Goal: Information Seeking & Learning: Learn about a topic

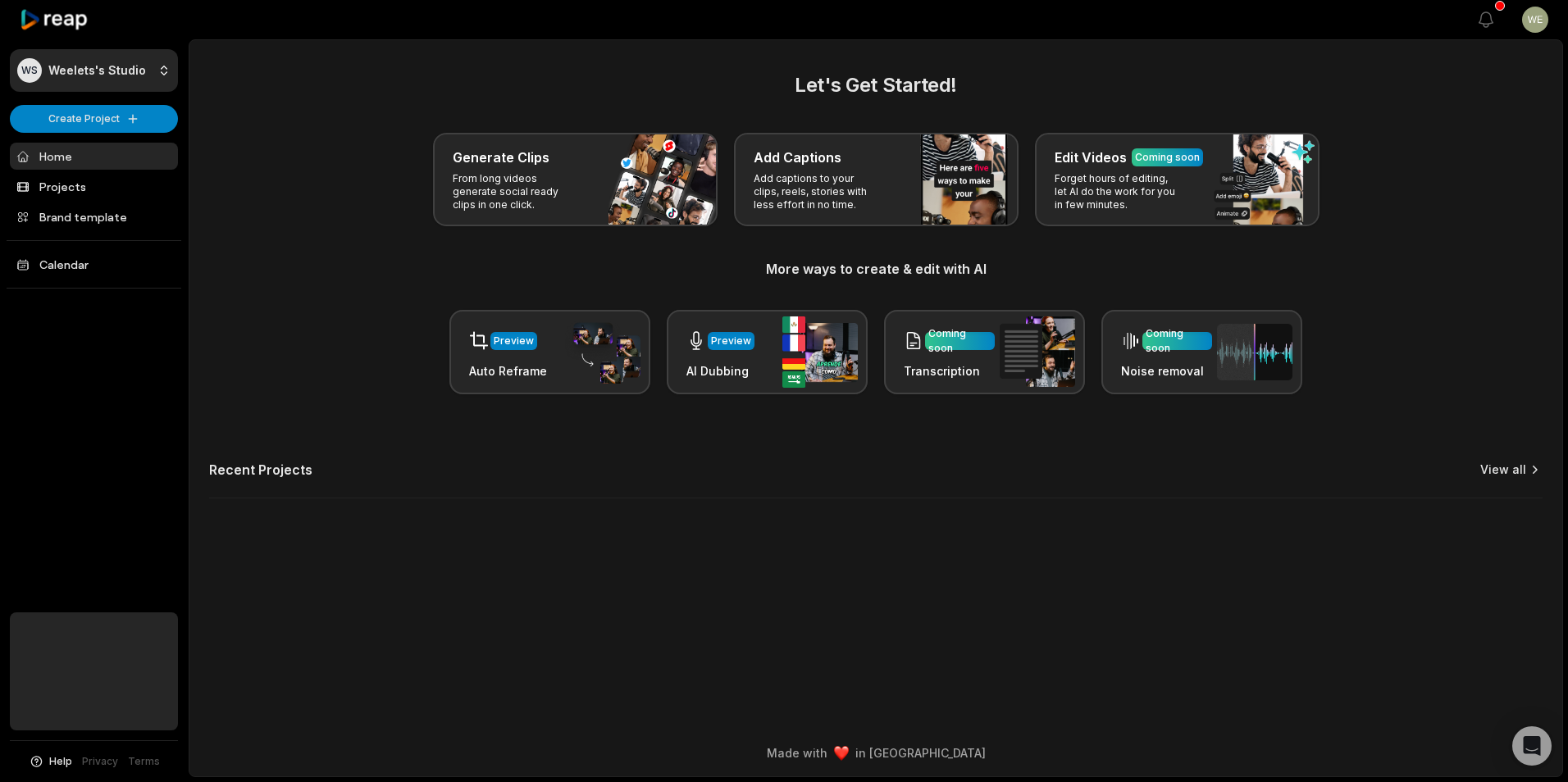
click at [1507, 468] on link "View all" at bounding box center [1503, 469] width 46 height 17
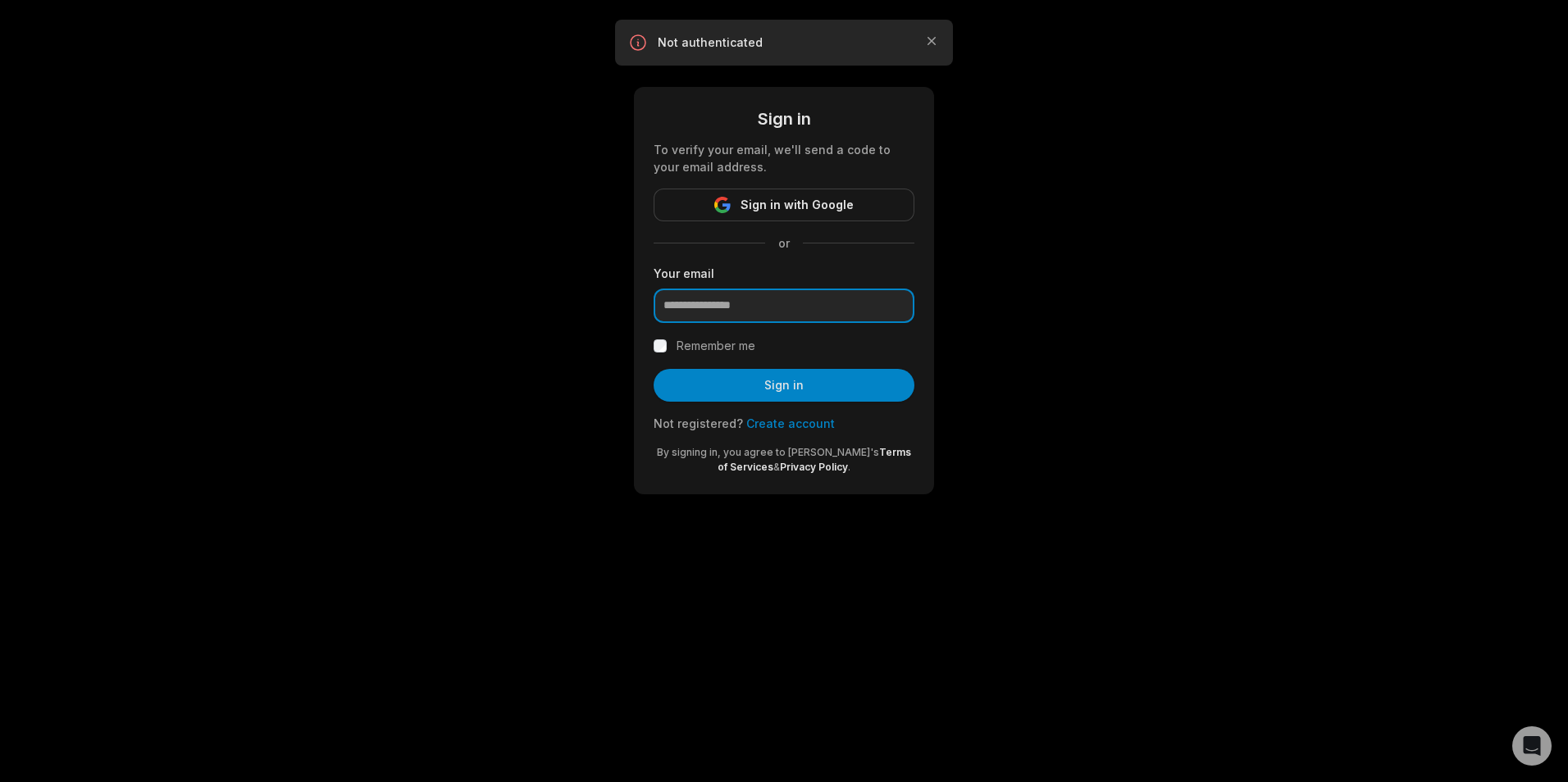
click at [800, 308] on input "email" at bounding box center [783, 306] width 260 height 35
type input "**********"
click at [785, 383] on button "Sign in" at bounding box center [783, 385] width 260 height 33
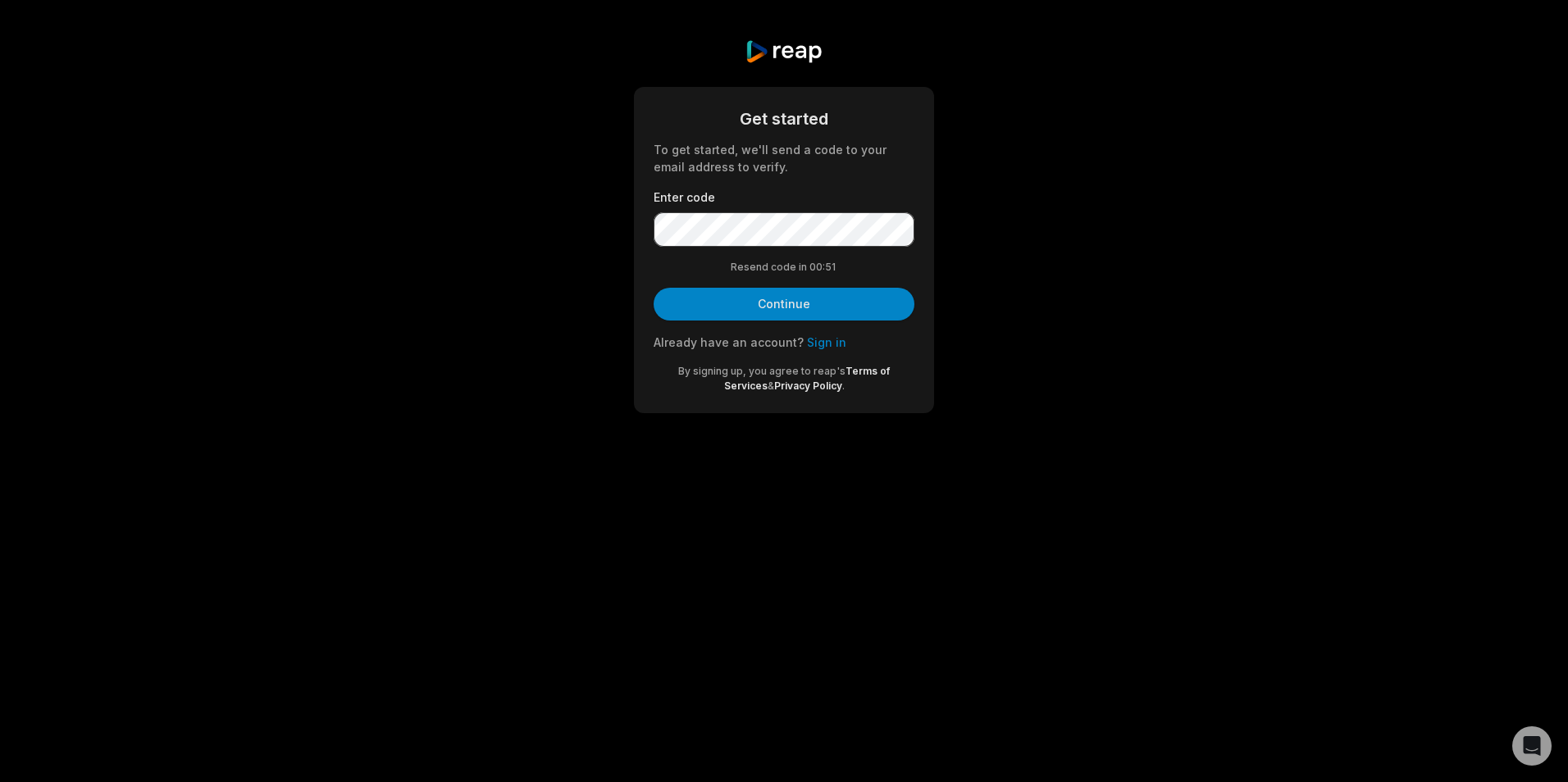
click at [798, 312] on button "Continue" at bounding box center [783, 304] width 260 height 33
click at [795, 307] on button "Continue" at bounding box center [783, 304] width 260 height 33
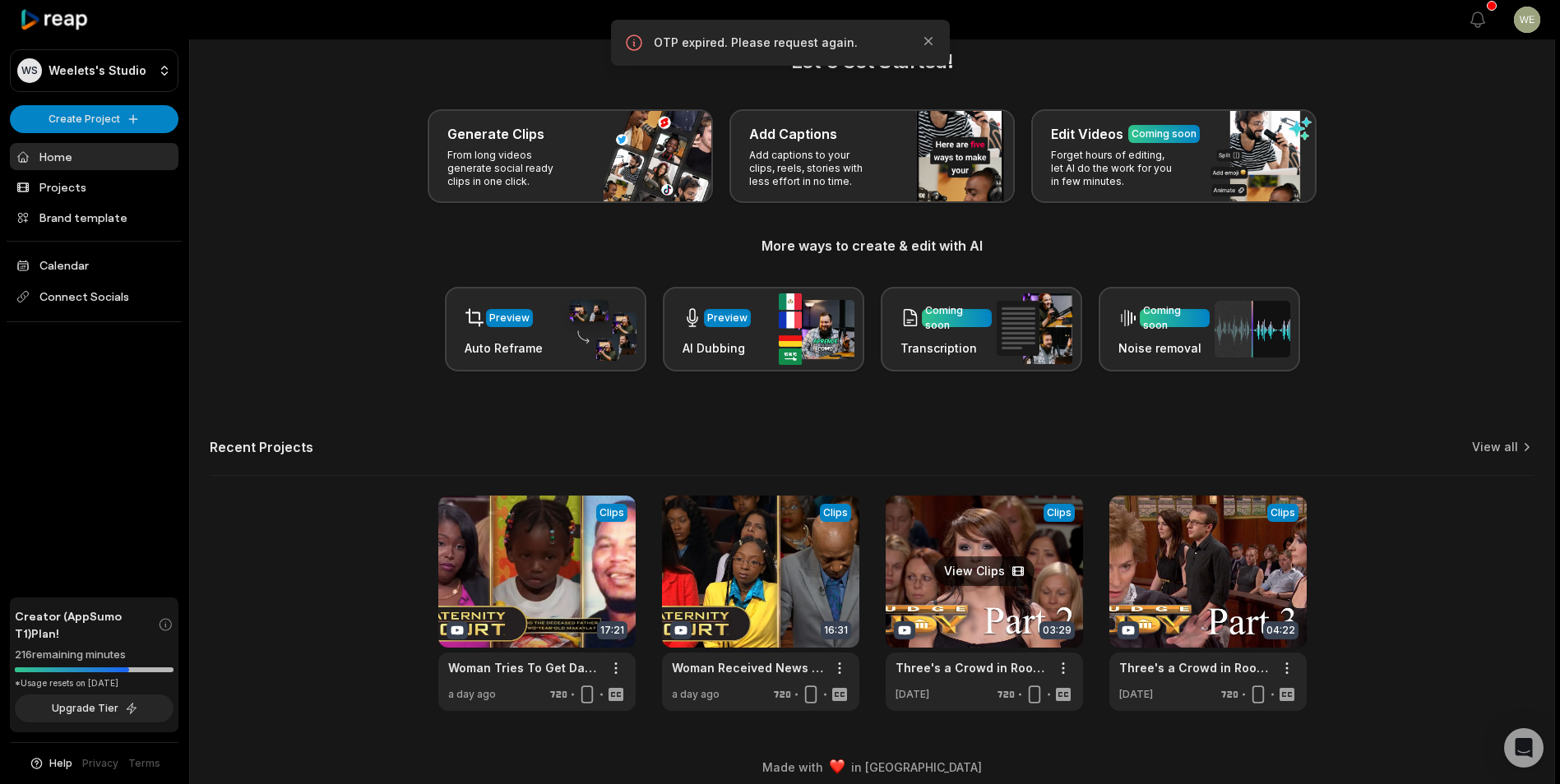
scroll to position [36, 0]
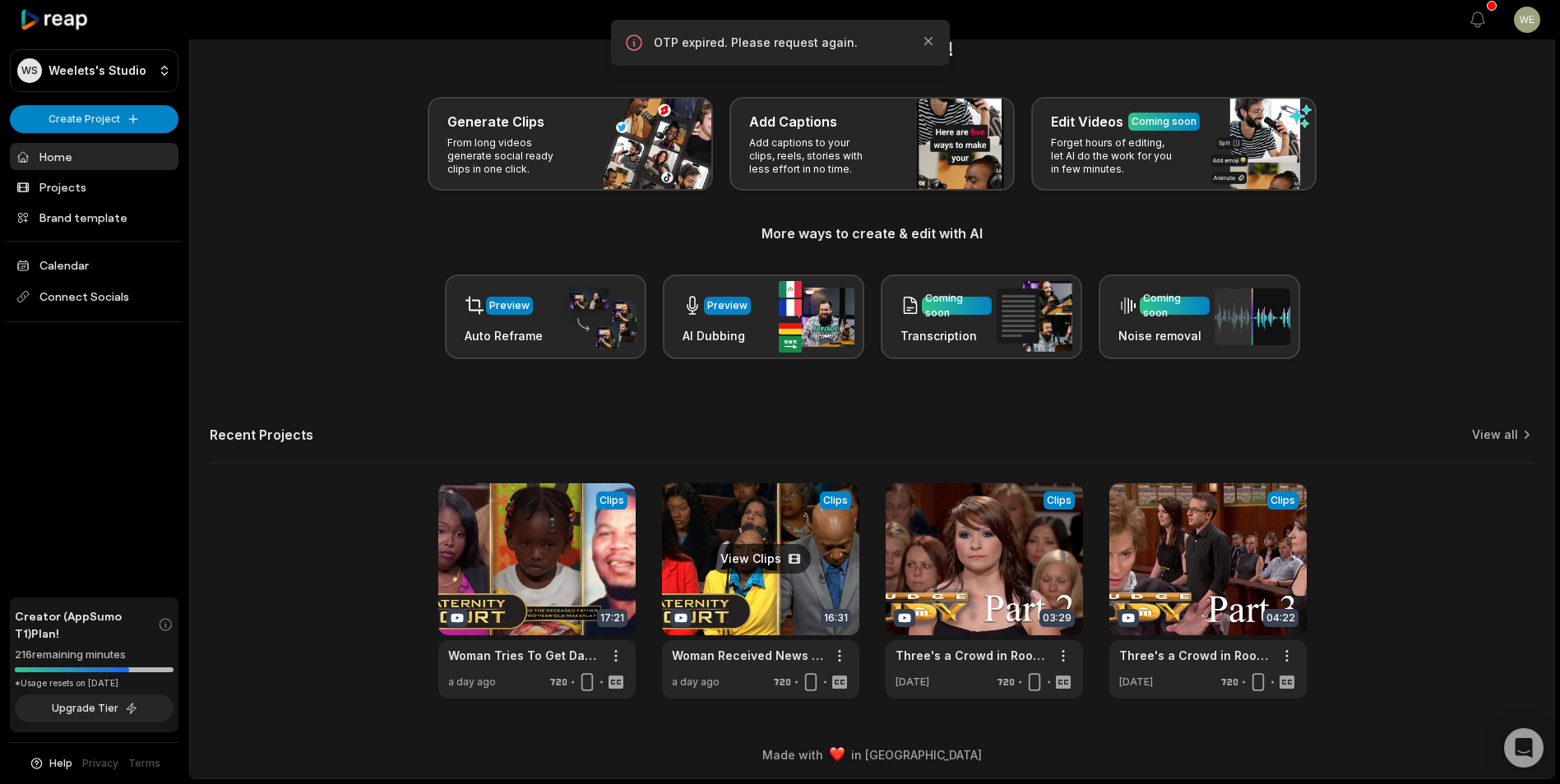
click at [797, 604] on link at bounding box center [761, 590] width 198 height 215
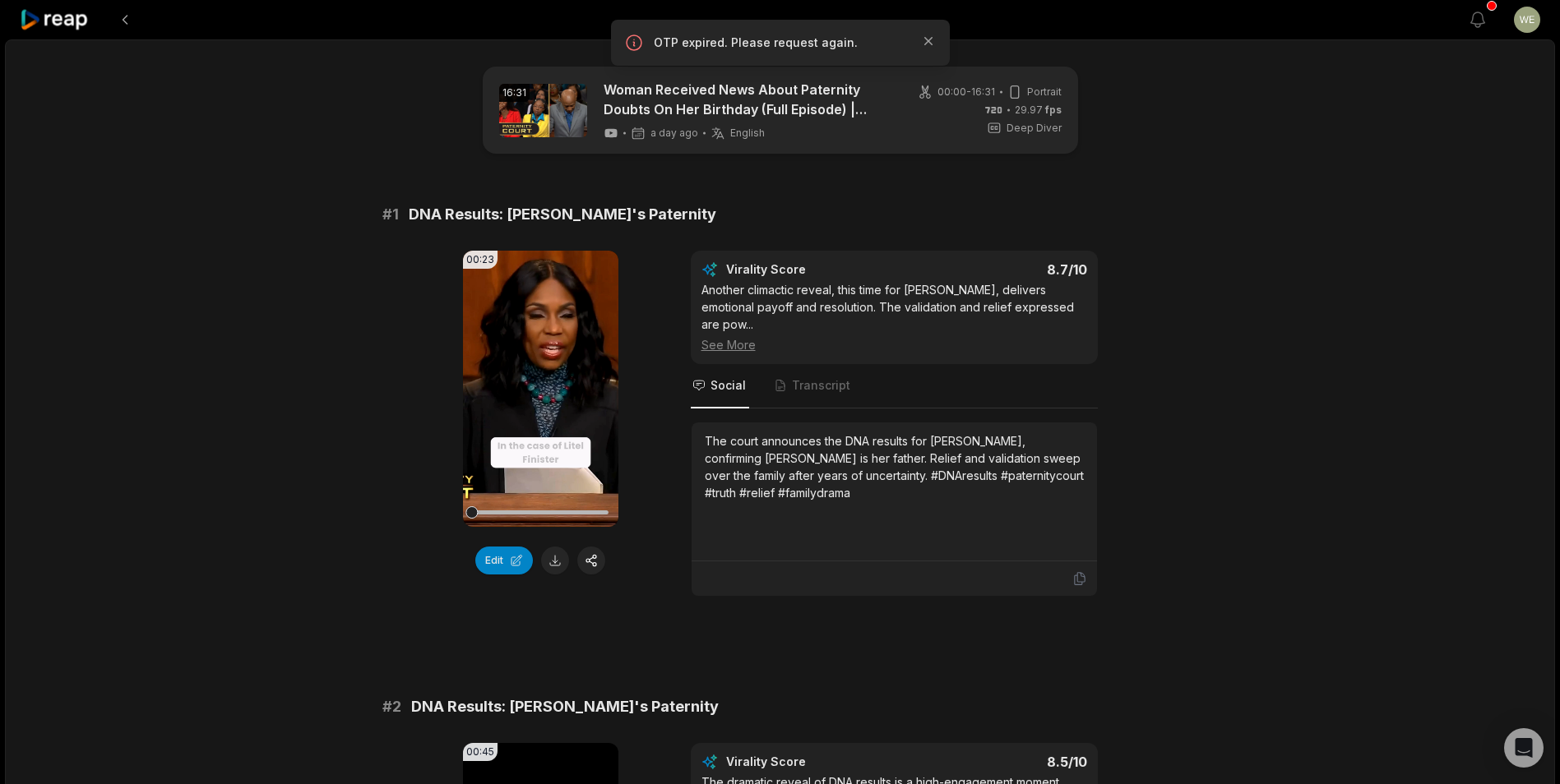
drag, startPoint x: 709, startPoint y: 424, endPoint x: 783, endPoint y: 481, distance: 93.4
click at [806, 494] on div "The court announces the DNA results for [PERSON_NAME], confirming [PERSON_NAME]…" at bounding box center [895, 491] width 379 height 118
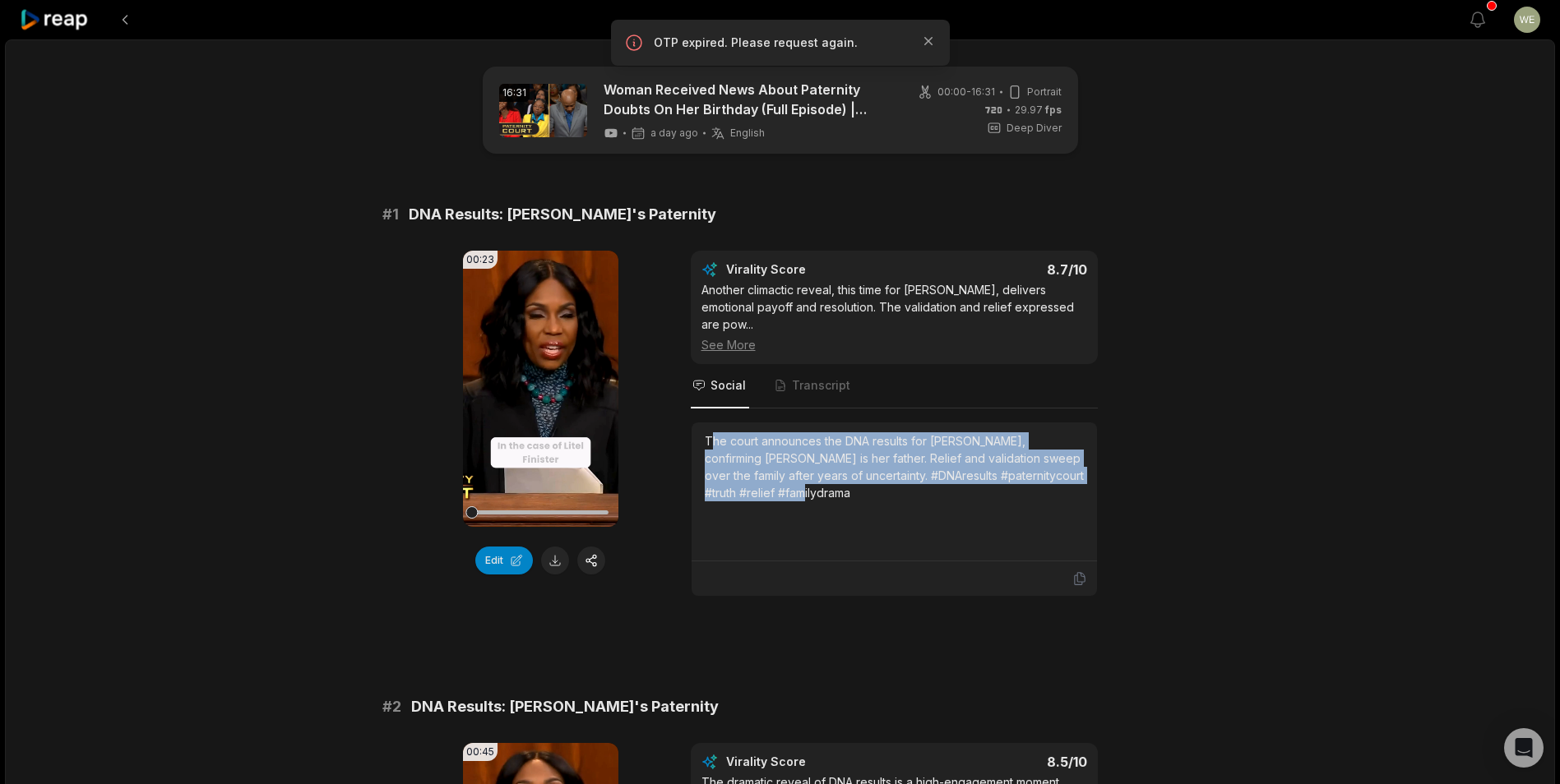
drag, startPoint x: 783, startPoint y: 481, endPoint x: 728, endPoint y: 434, distance: 72.3
click at [731, 437] on div "The court announces the DNA results for [PERSON_NAME], confirming [PERSON_NAME]…" at bounding box center [895, 467] width 379 height 69
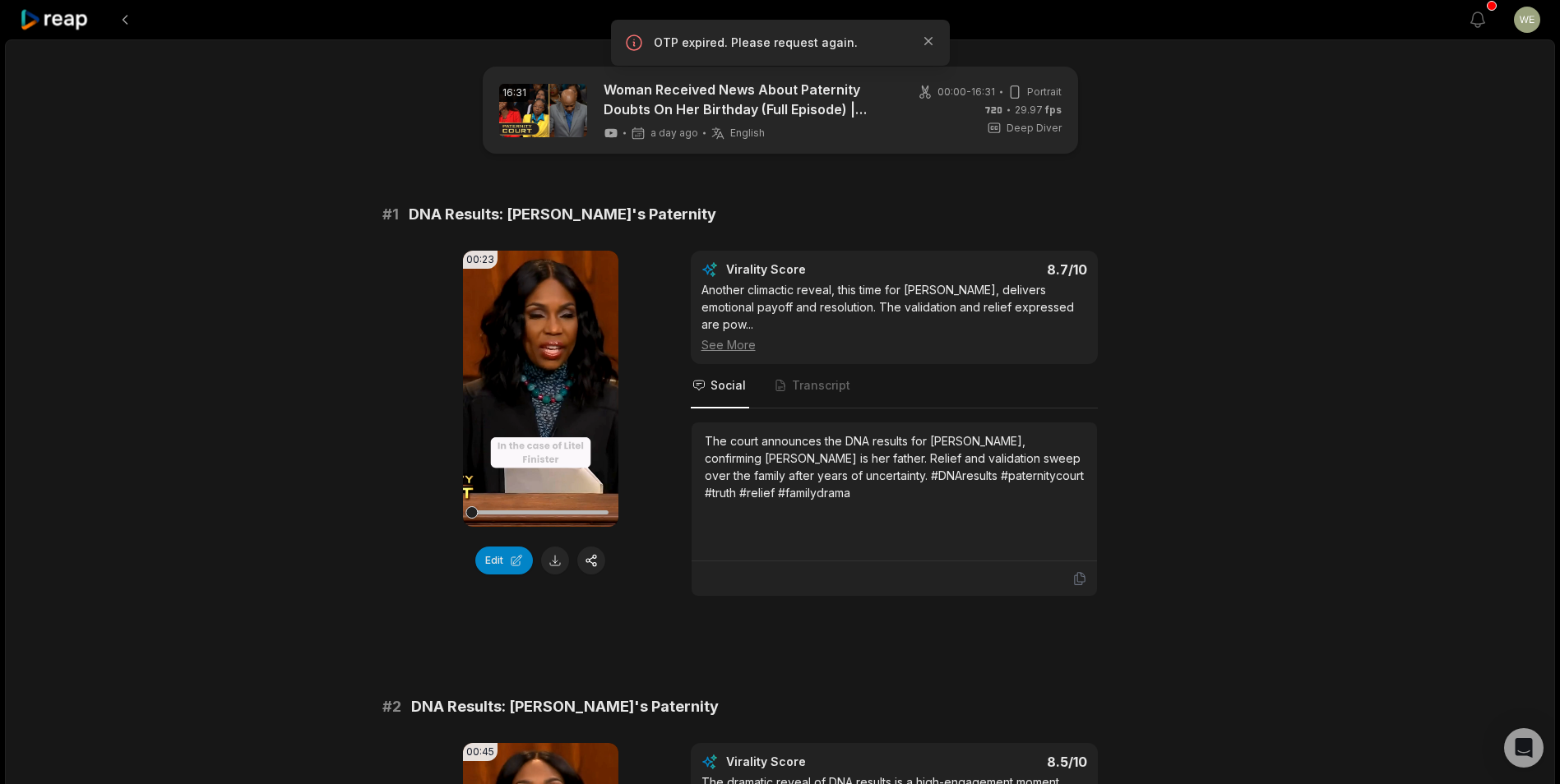
click at [788, 486] on div "The court announces the DNA results for [PERSON_NAME], confirming [PERSON_NAME]…" at bounding box center [895, 491] width 379 height 118
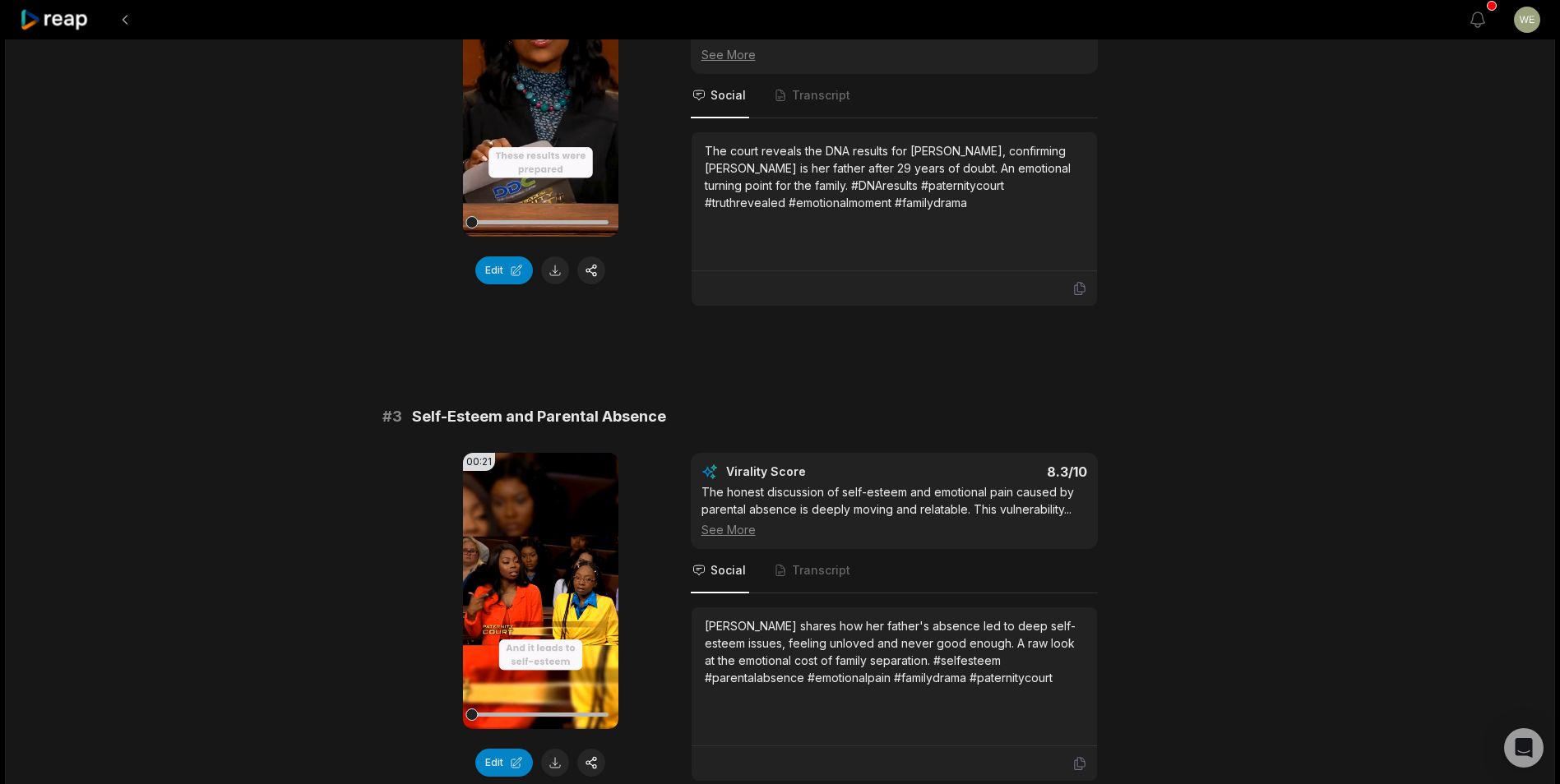
scroll to position [904, 0]
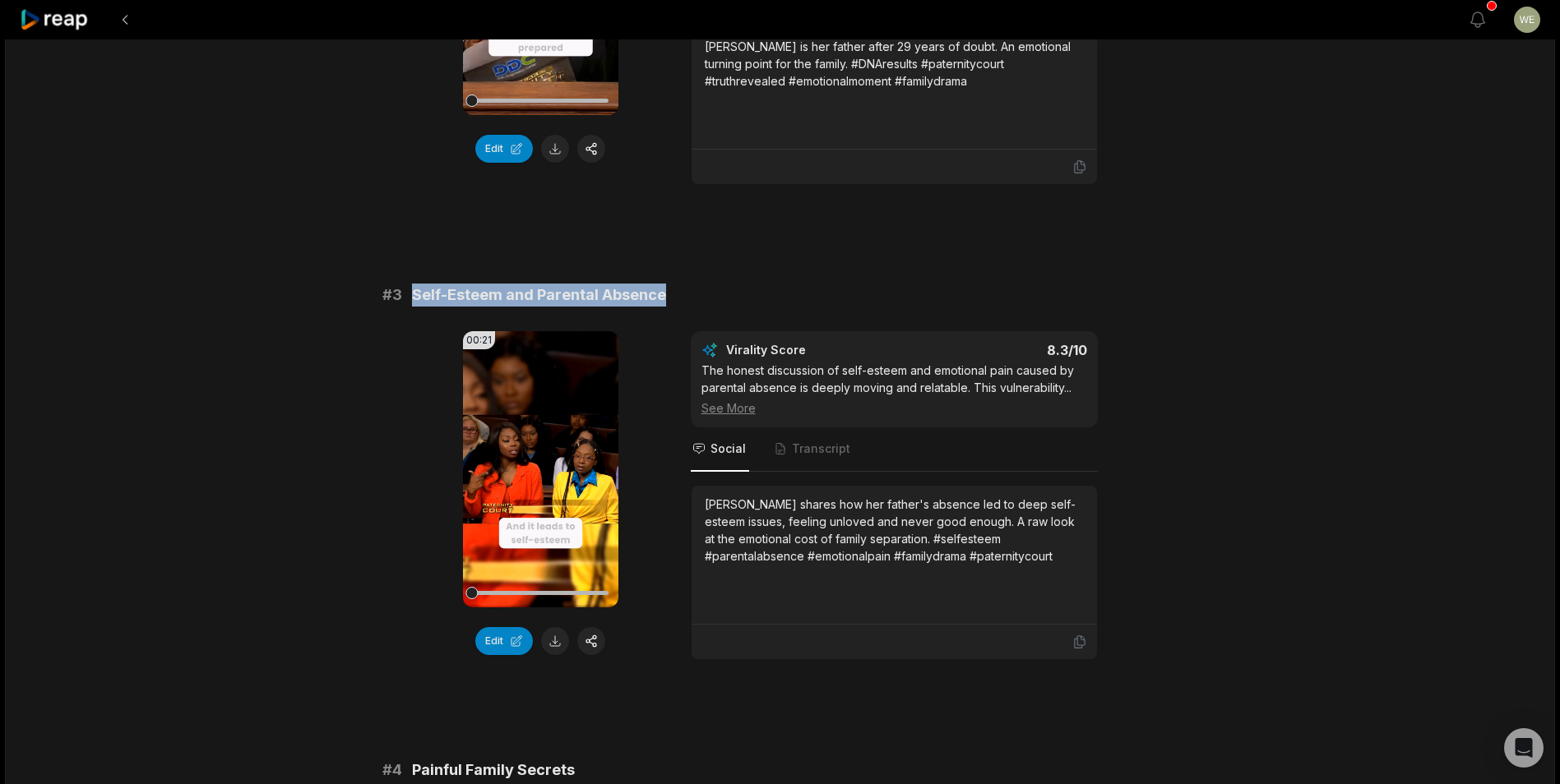
drag, startPoint x: 409, startPoint y: 275, endPoint x: 680, endPoint y: 277, distance: 271.0
click at [680, 284] on div "# 3 Self-Esteem and Parental Absence" at bounding box center [780, 295] width 796 height 23
drag, startPoint x: 680, startPoint y: 277, endPoint x: 608, endPoint y: 276, distance: 72.0
copy span "Self-Esteem and Parental Absence"
click at [760, 504] on div "[PERSON_NAME] shares how her father's absence led to deep self-esteem issues, f…" at bounding box center [895, 530] width 379 height 69
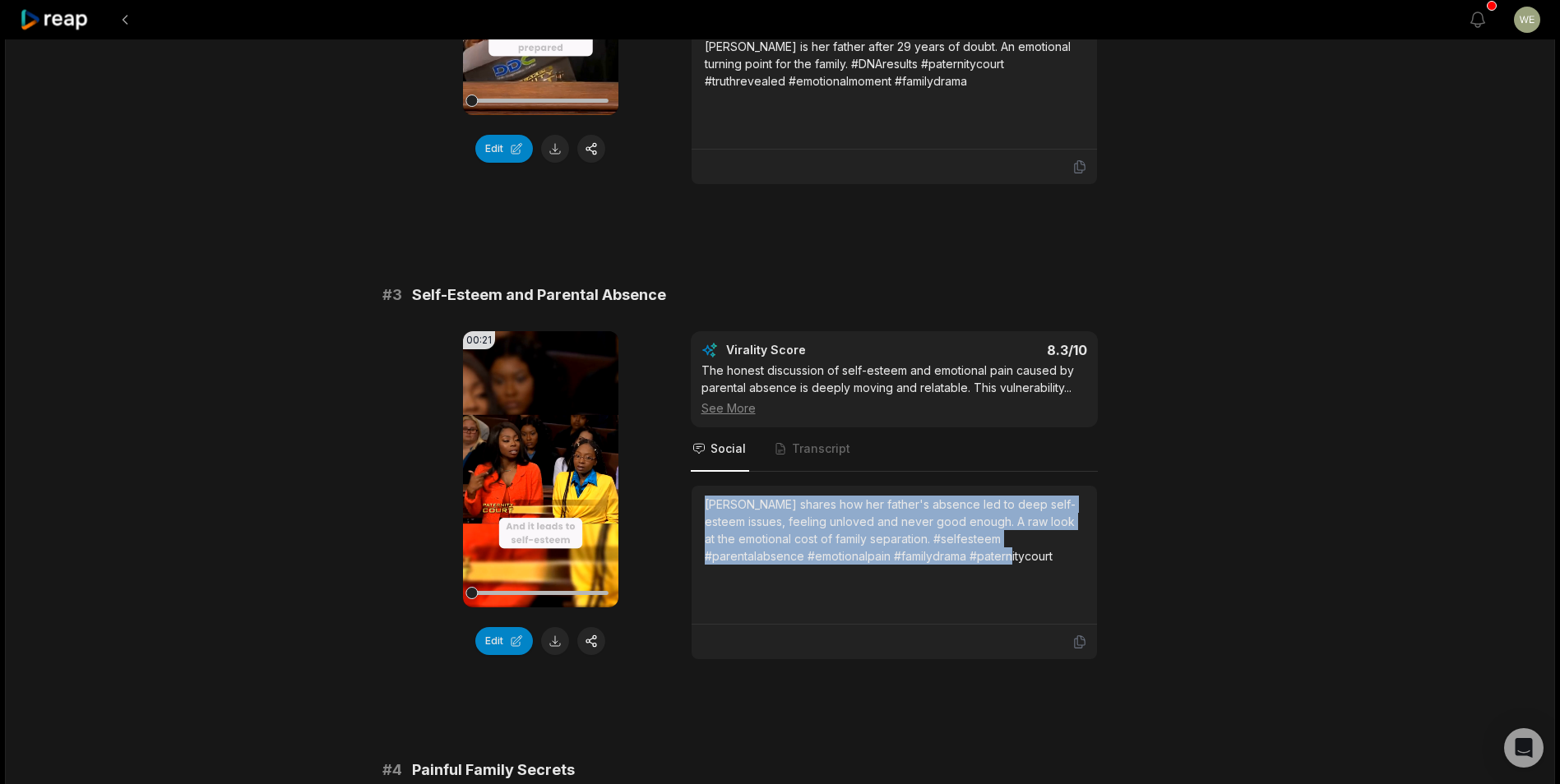
drag, startPoint x: 700, startPoint y: 483, endPoint x: 955, endPoint y: 551, distance: 263.9
click at [955, 551] on div "[PERSON_NAME] shares how her father's absence led to deep self-esteem issues, f…" at bounding box center [895, 556] width 405 height 139
drag, startPoint x: 955, startPoint y: 551, endPoint x: 916, endPoint y: 527, distance: 45.8
copy div "[PERSON_NAME] shares how her father's absence led to deep self-esteem issues, f…"
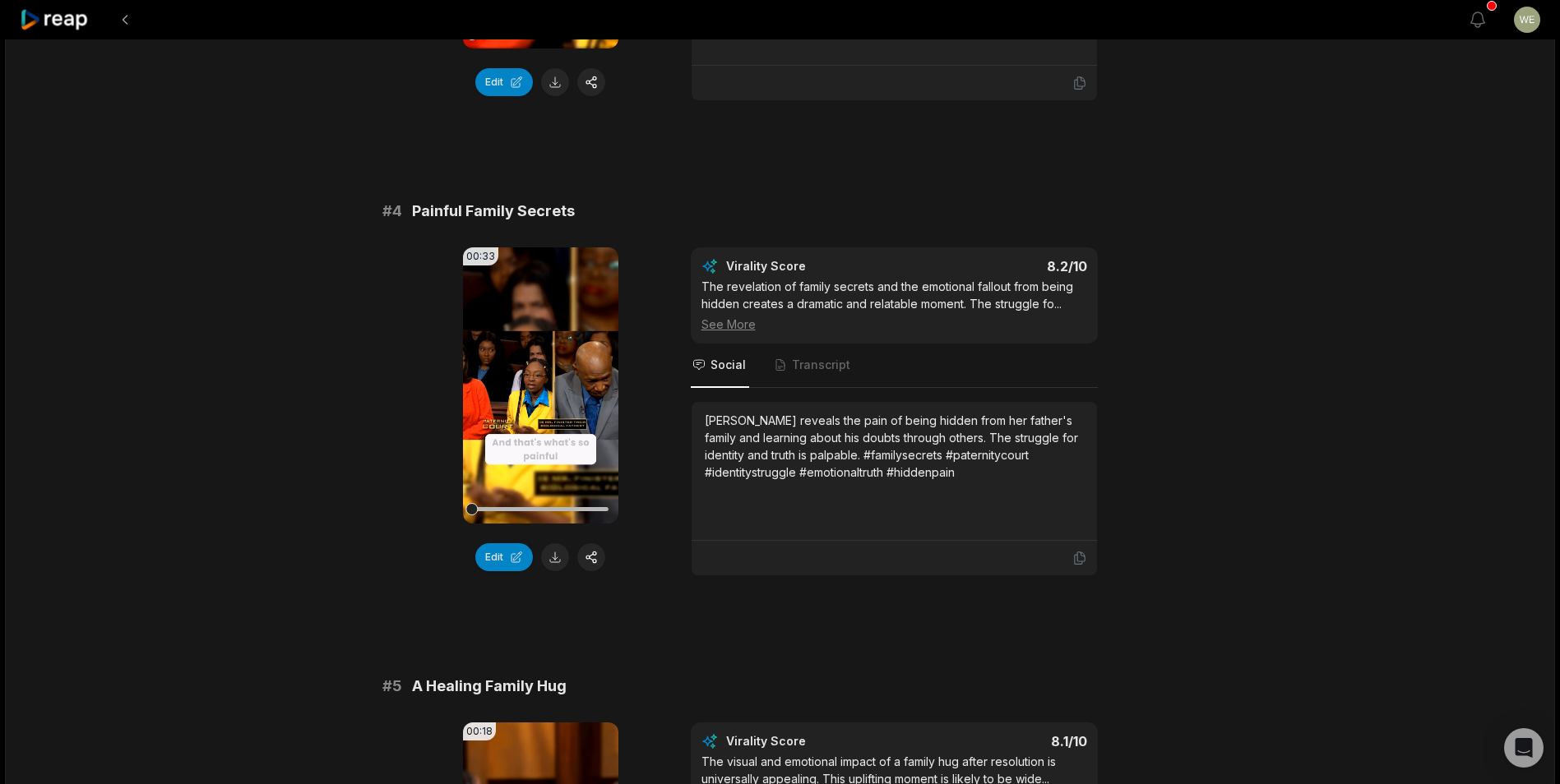
scroll to position [1480, 0]
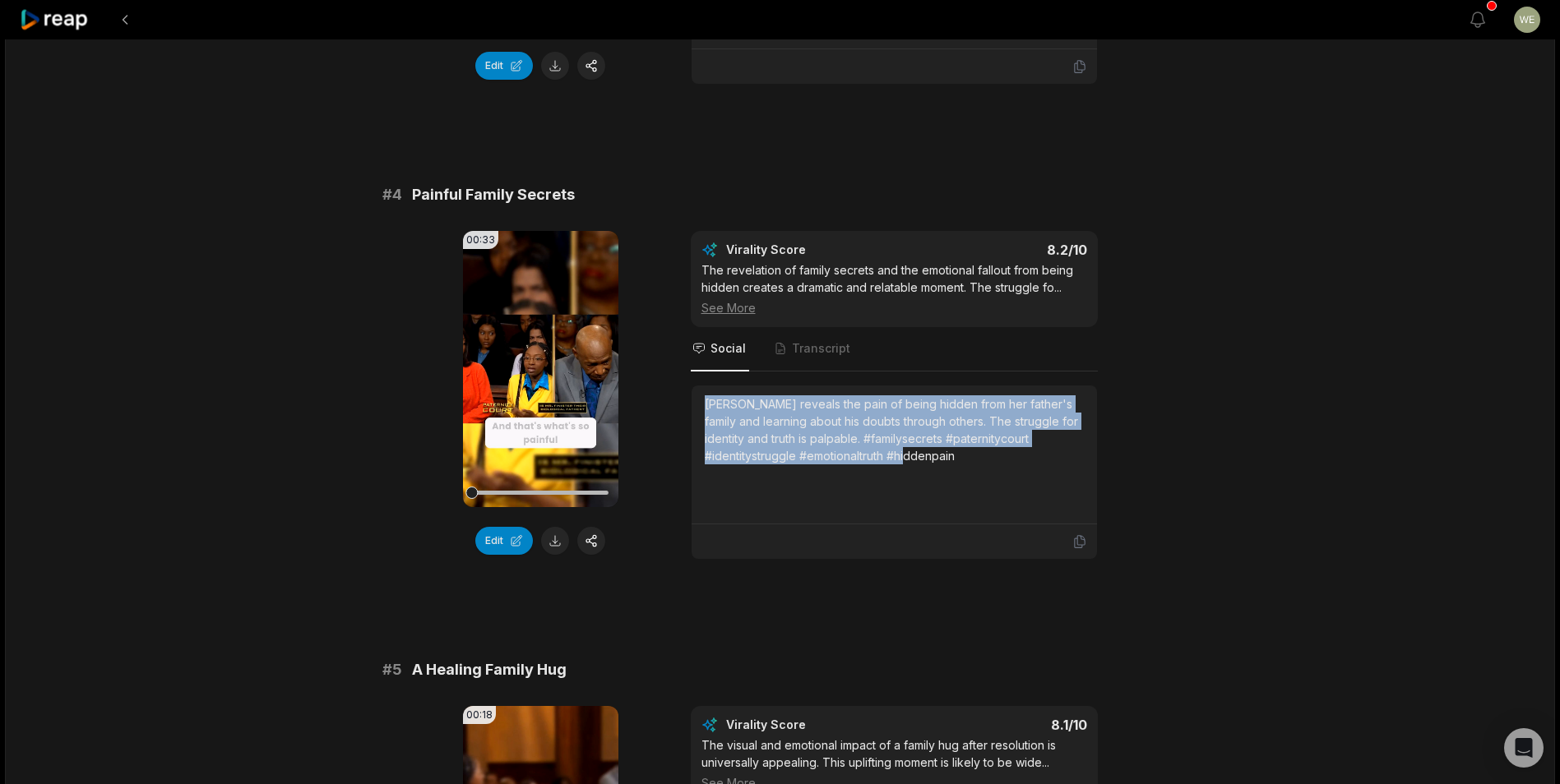
drag, startPoint x: 704, startPoint y: 385, endPoint x: 970, endPoint y: 448, distance: 273.4
click at [970, 448] on div "[PERSON_NAME] reveals the pain of being hidden from her father's family and lea…" at bounding box center [895, 454] width 379 height 118
drag, startPoint x: 970, startPoint y: 448, endPoint x: 855, endPoint y: 434, distance: 115.8
copy div "[PERSON_NAME] reveals the pain of being hidden from her father's family and lea…"
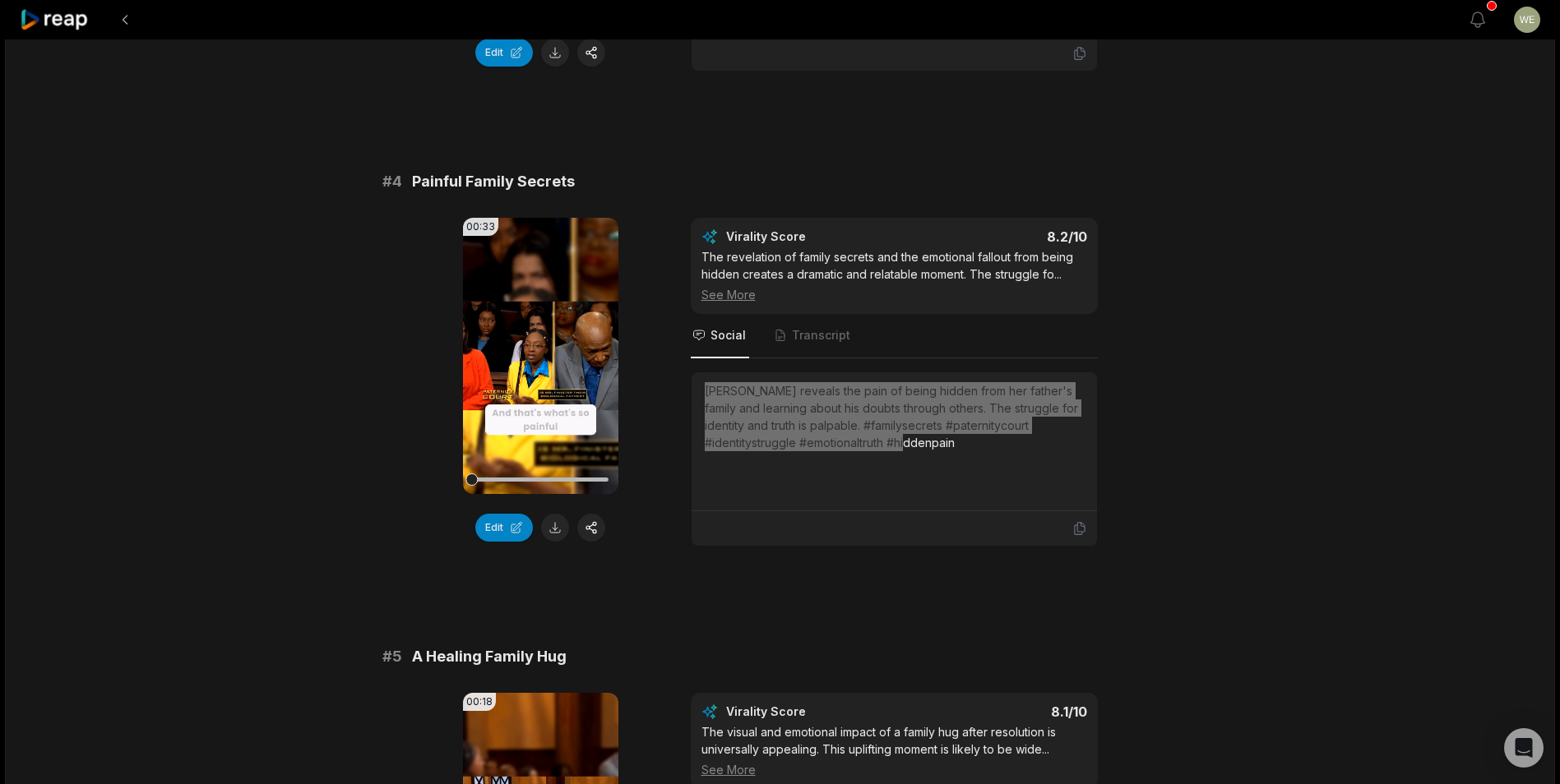
scroll to position [1726, 0]
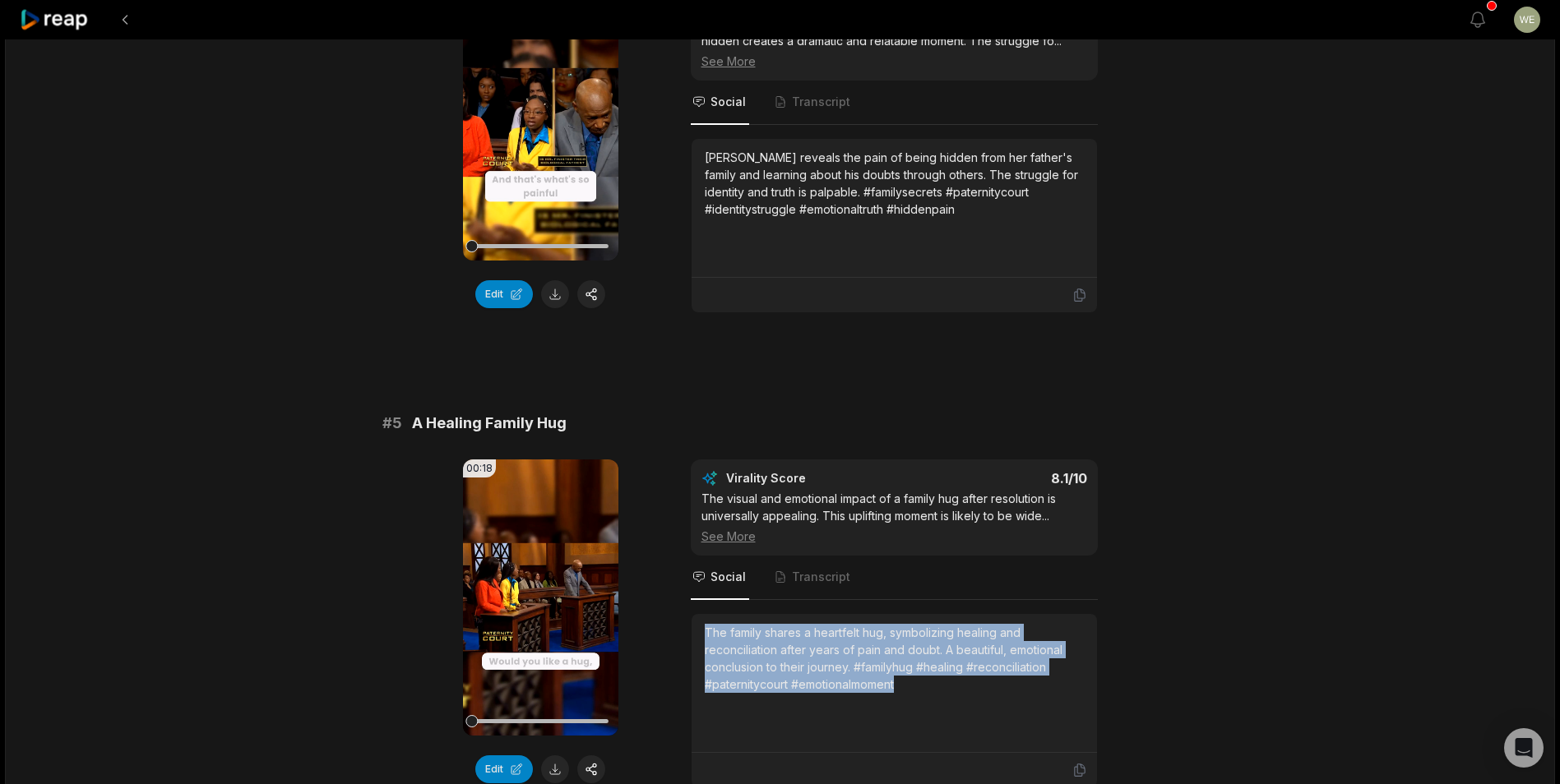
drag, startPoint x: 698, startPoint y: 612, endPoint x: 953, endPoint y: 685, distance: 265.2
click at [953, 685] on div "The family shares a heartfelt hug, symbolizing healing and reconciliation after…" at bounding box center [895, 684] width 405 height 139
drag, startPoint x: 953, startPoint y: 685, endPoint x: 843, endPoint y: 646, distance: 116.7
copy div "The family shares a heartfelt hug, symbolizing healing and reconciliation after…"
click at [71, 19] on icon at bounding box center [55, 20] width 70 height 22
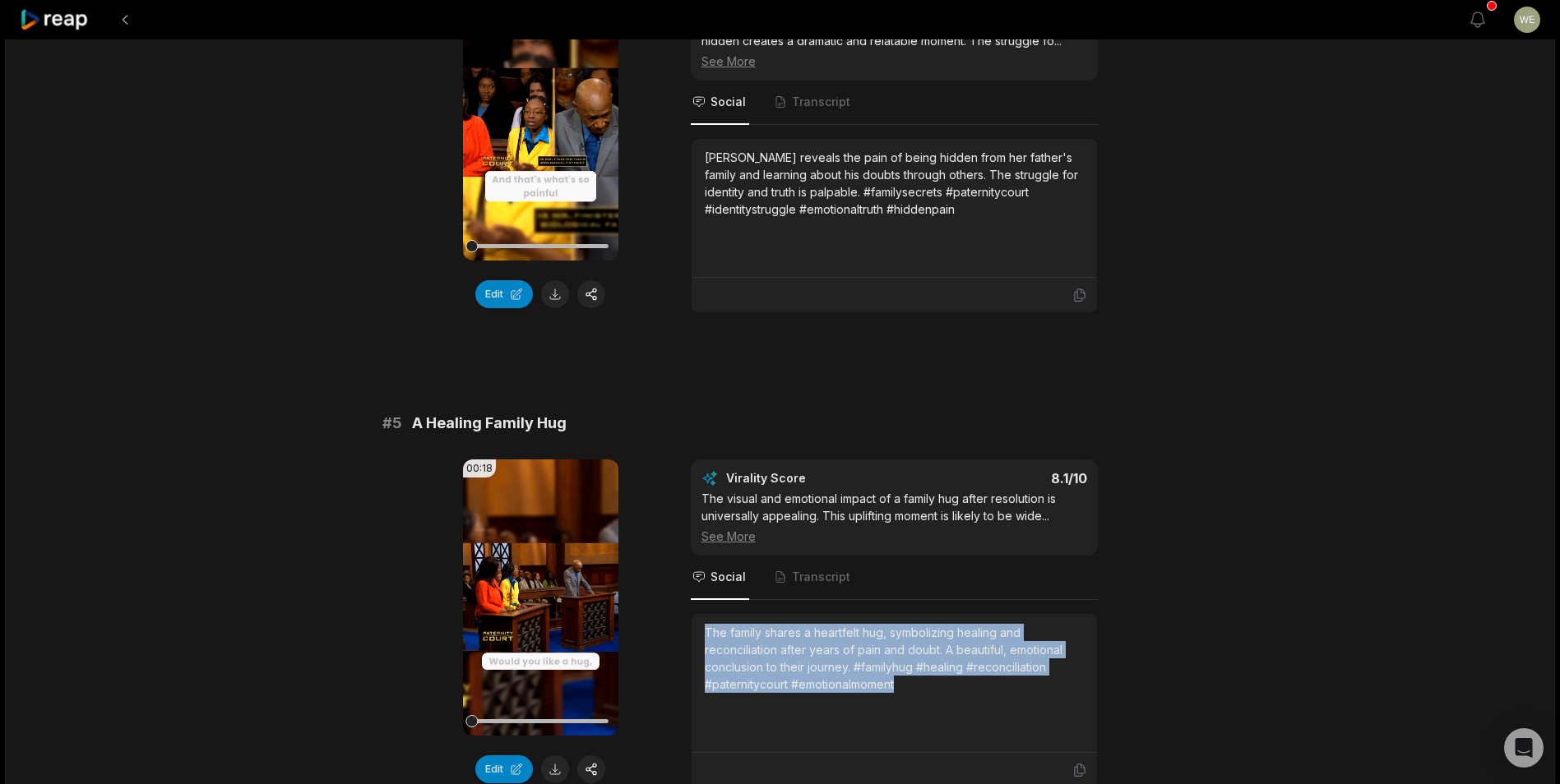
scroll to position [36, 0]
